Goal: Information Seeking & Learning: Learn about a topic

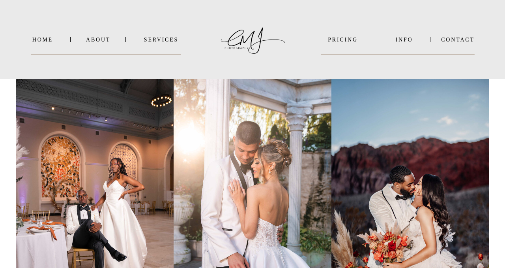
click at [102, 41] on nav "About" at bounding box center [98, 40] width 24 height 6
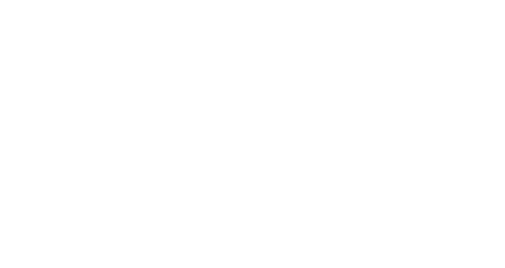
scroll to position [1501, 0]
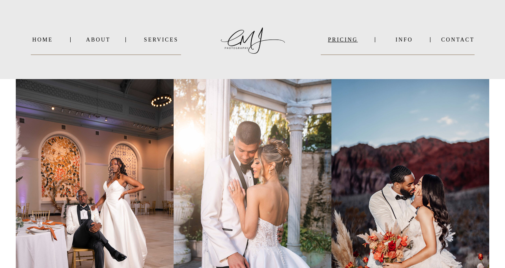
click at [344, 39] on nav "PRICING" at bounding box center [343, 40] width 44 height 6
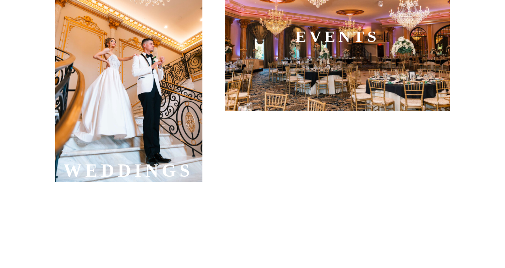
scroll to position [332, 0]
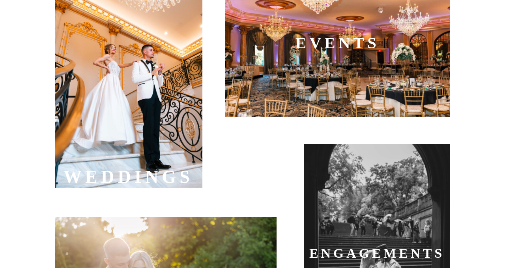
click at [188, 81] on div at bounding box center [128, 77] width 147 height 221
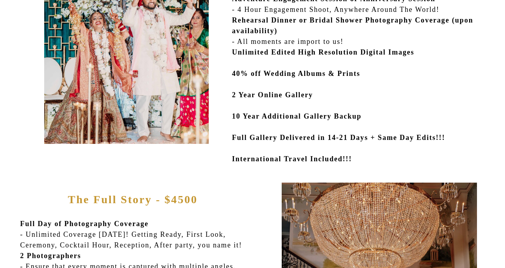
scroll to position [205, 0]
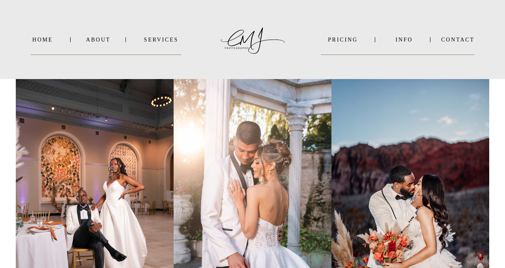
click at [153, 40] on nav "SERVICES" at bounding box center [161, 40] width 40 height 6
click at [162, 51] on b "WEDDINGS" at bounding box center [167, 50] width 33 height 6
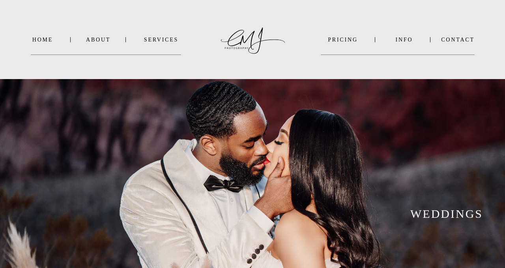
click at [269, 64] on div at bounding box center [252, 39] width 83 height 55
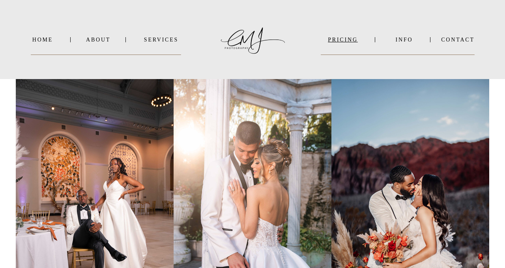
click at [352, 42] on nav "PRICING" at bounding box center [343, 40] width 44 height 6
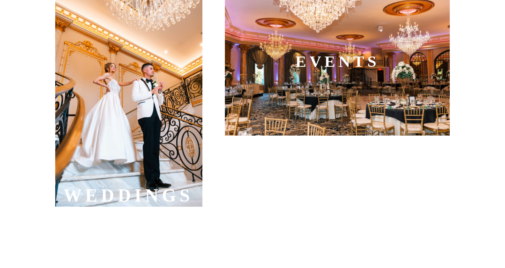
scroll to position [316, 0]
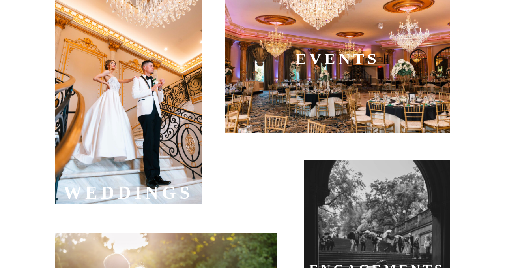
click at [107, 88] on div at bounding box center [128, 93] width 147 height 221
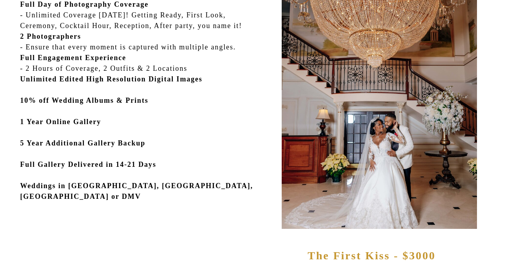
scroll to position [411, 0]
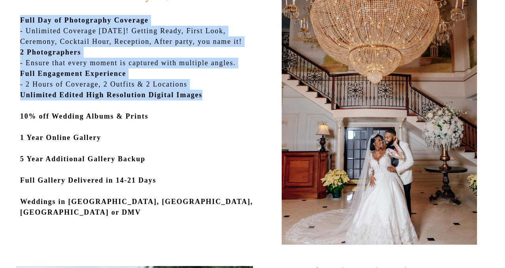
drag, startPoint x: 21, startPoint y: 19, endPoint x: 235, endPoint y: 98, distance: 228.4
click at [235, 98] on p "Full Day of Photography Coverage - Unlimited Coverage in 1 Day! Getting Ready, …" at bounding box center [142, 123] width 244 height 216
copy p "Full Day of Photography Coverage - Unlimited Coverage in 1 Day! Getting Ready, …"
